Goal: Task Accomplishment & Management: Use online tool/utility

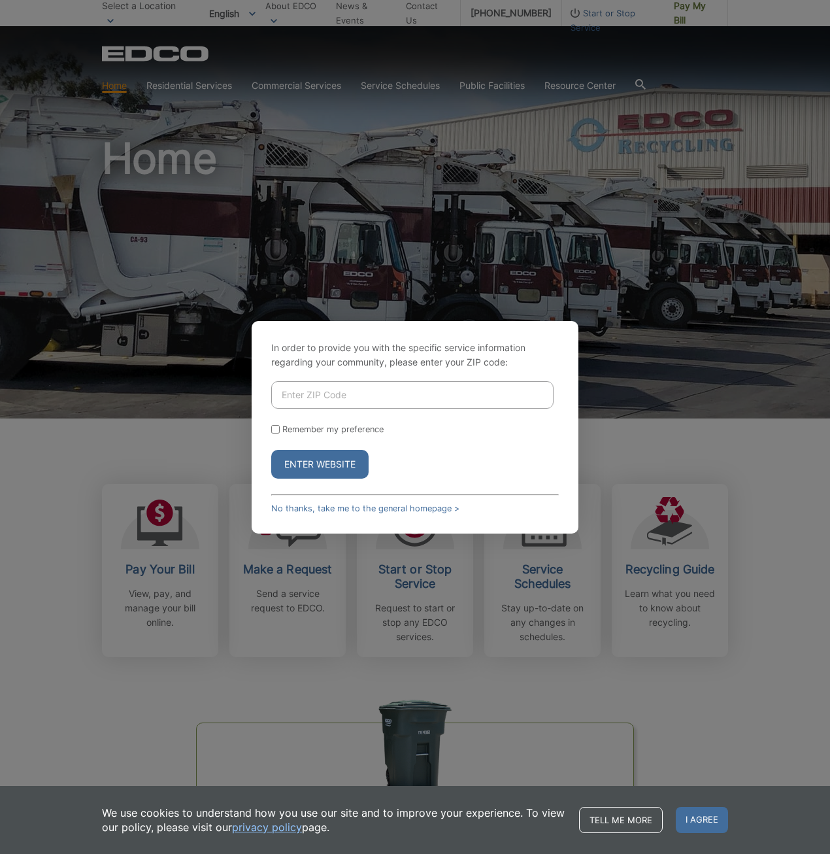
click at [324, 384] on input "Enter ZIP Code" at bounding box center [412, 394] width 282 height 27
click at [267, 463] on div "In order to provide you with the specific service information regarding your co…" at bounding box center [415, 427] width 327 height 212
click at [353, 508] on link "No thanks, take me to the general homepage >" at bounding box center [365, 508] width 188 height 10
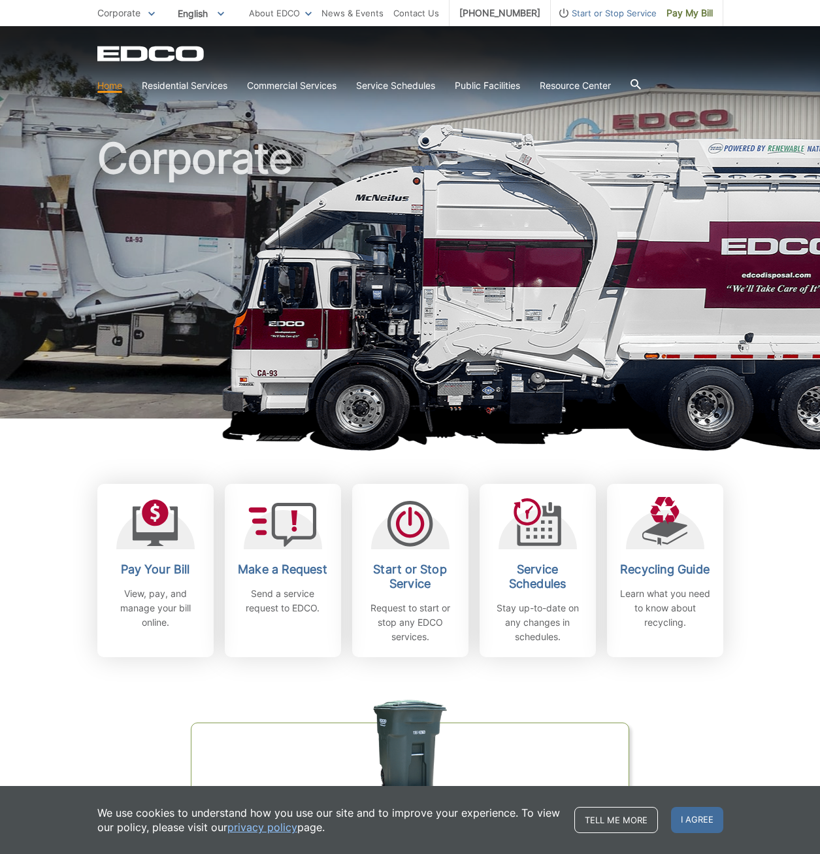
scroll to position [131, 0]
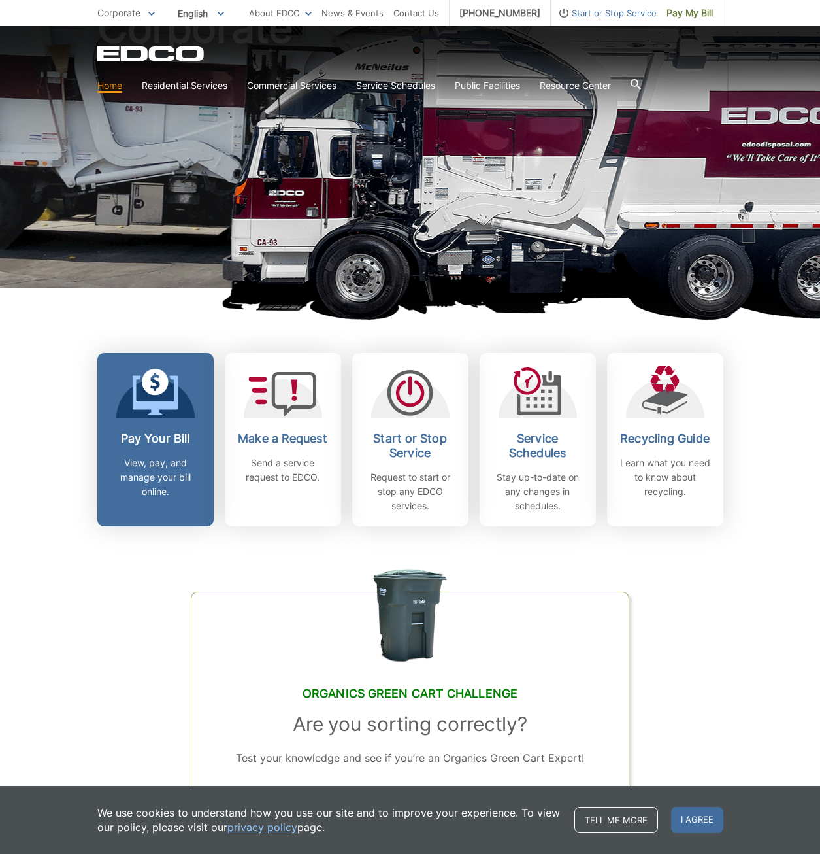
click at [156, 447] on div "Pay Your Bill View, pay, and manage your bill online." at bounding box center [155, 464] width 97 height 67
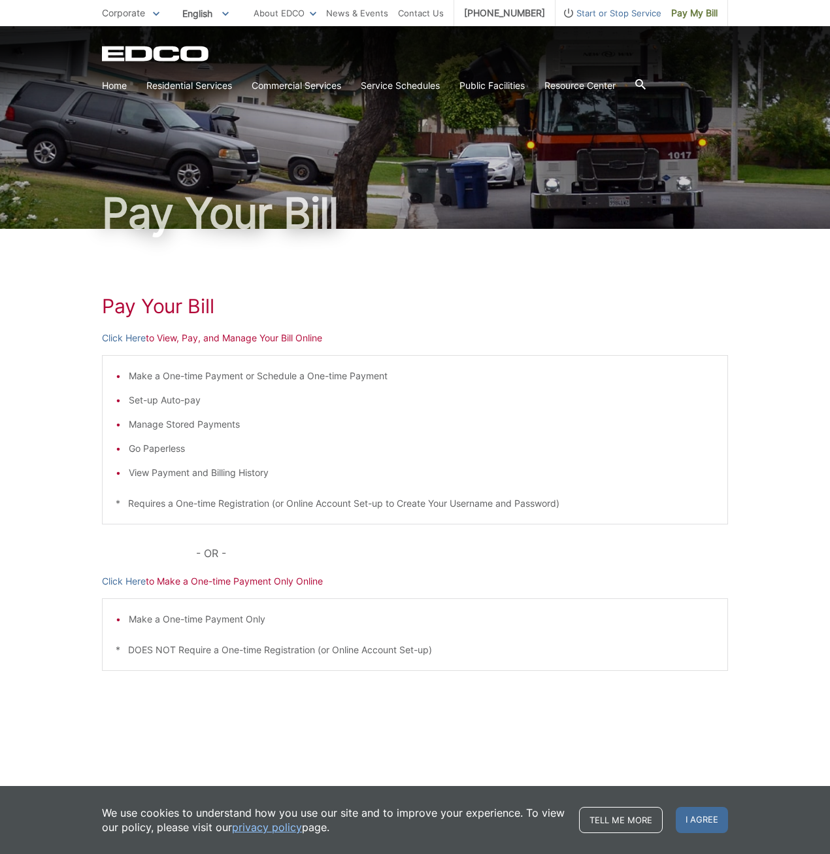
click at [282, 581] on p "Click Here to Make a One-time Payment Only Online" at bounding box center [415, 581] width 626 height 14
click at [136, 335] on link "Click Here" at bounding box center [124, 338] width 44 height 14
click at [124, 340] on link "Click Here" at bounding box center [124, 338] width 44 height 14
click at [129, 337] on link "Click Here" at bounding box center [124, 338] width 44 height 14
click at [133, 575] on link "Click Here" at bounding box center [124, 581] width 44 height 14
